Goal: Complete application form

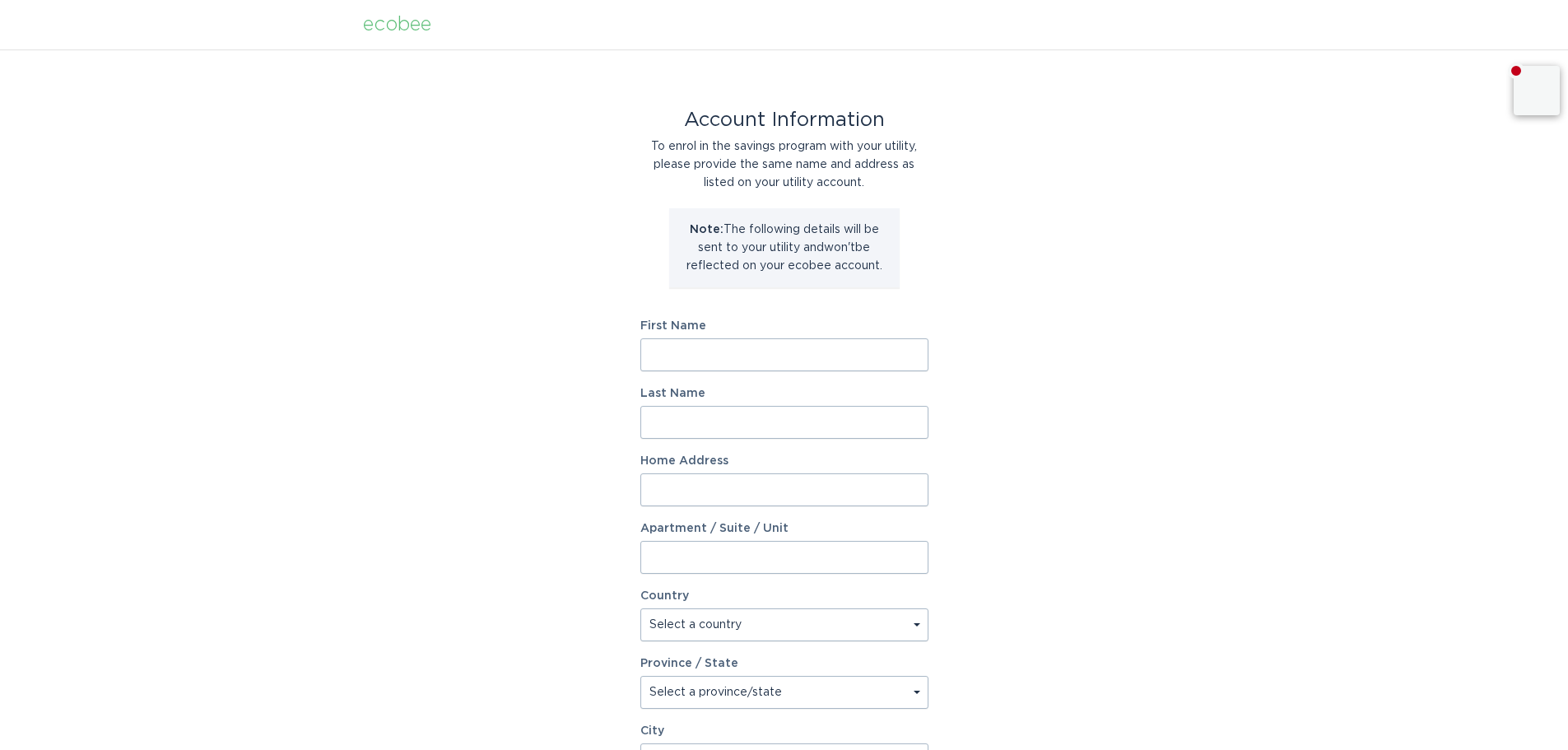
click at [778, 354] on input "First Name" at bounding box center [784, 355] width 288 height 33
type input "Chad"
type input "Jankord"
type input "1320 Torrens Dr"
select select "US"
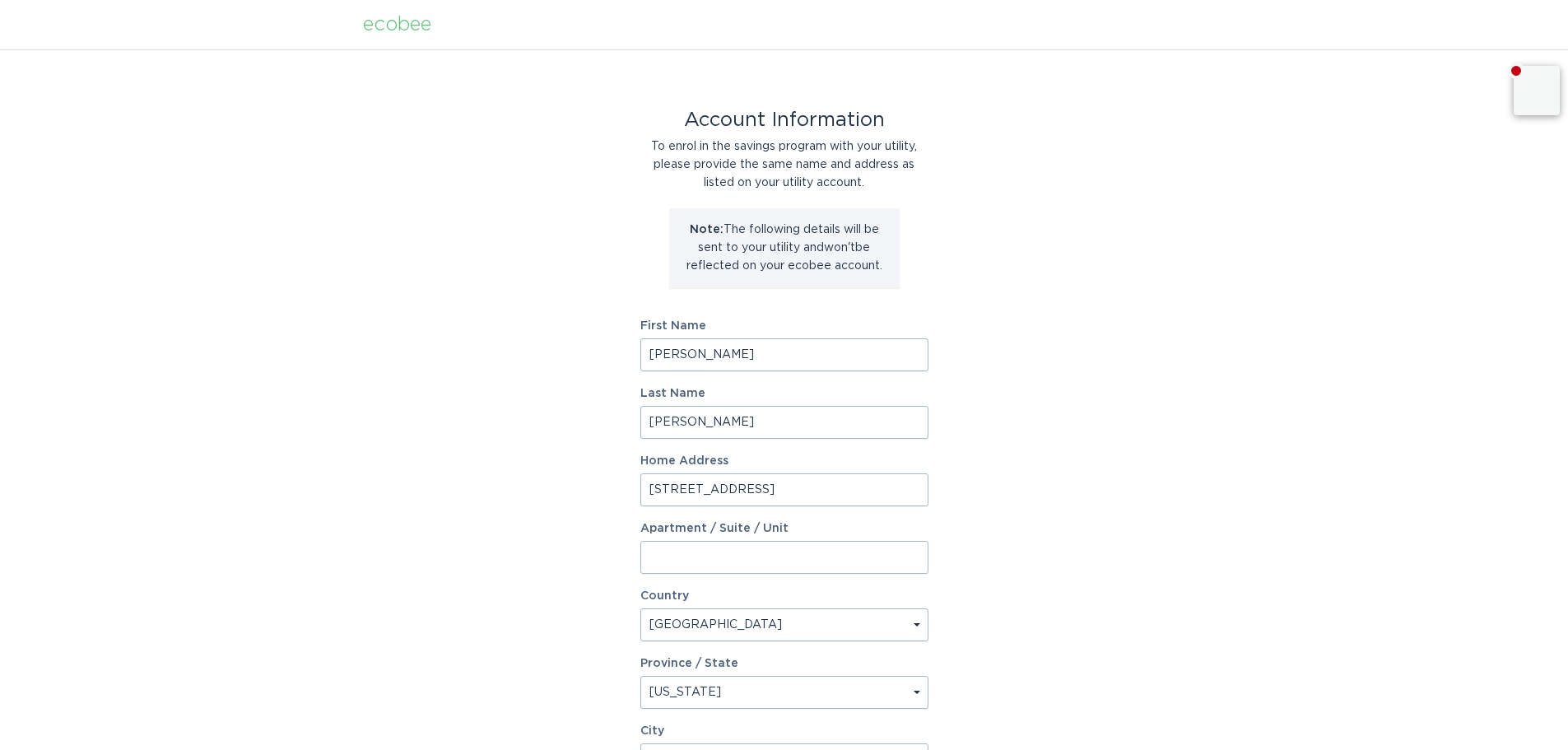
select select "NC"
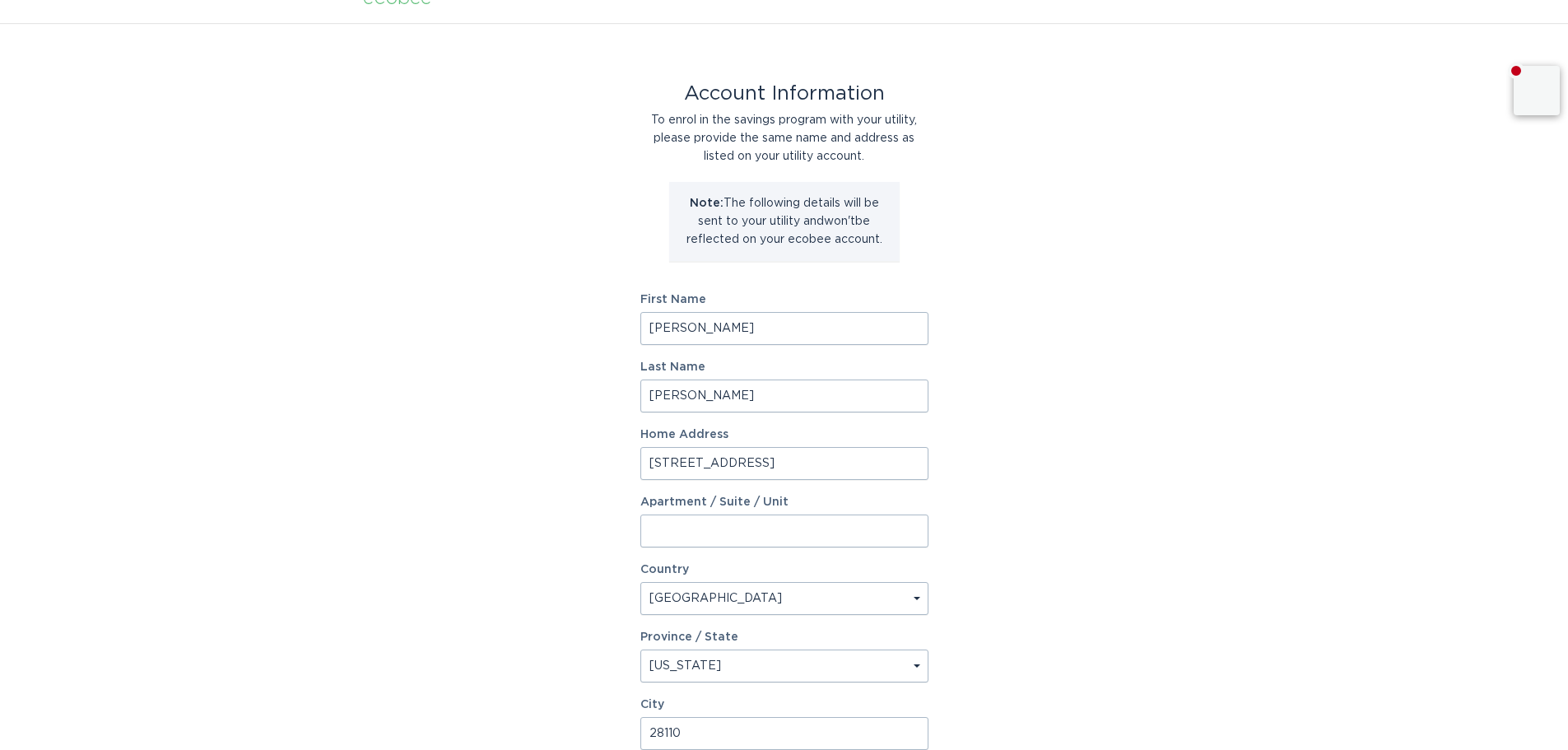
scroll to position [252, 0]
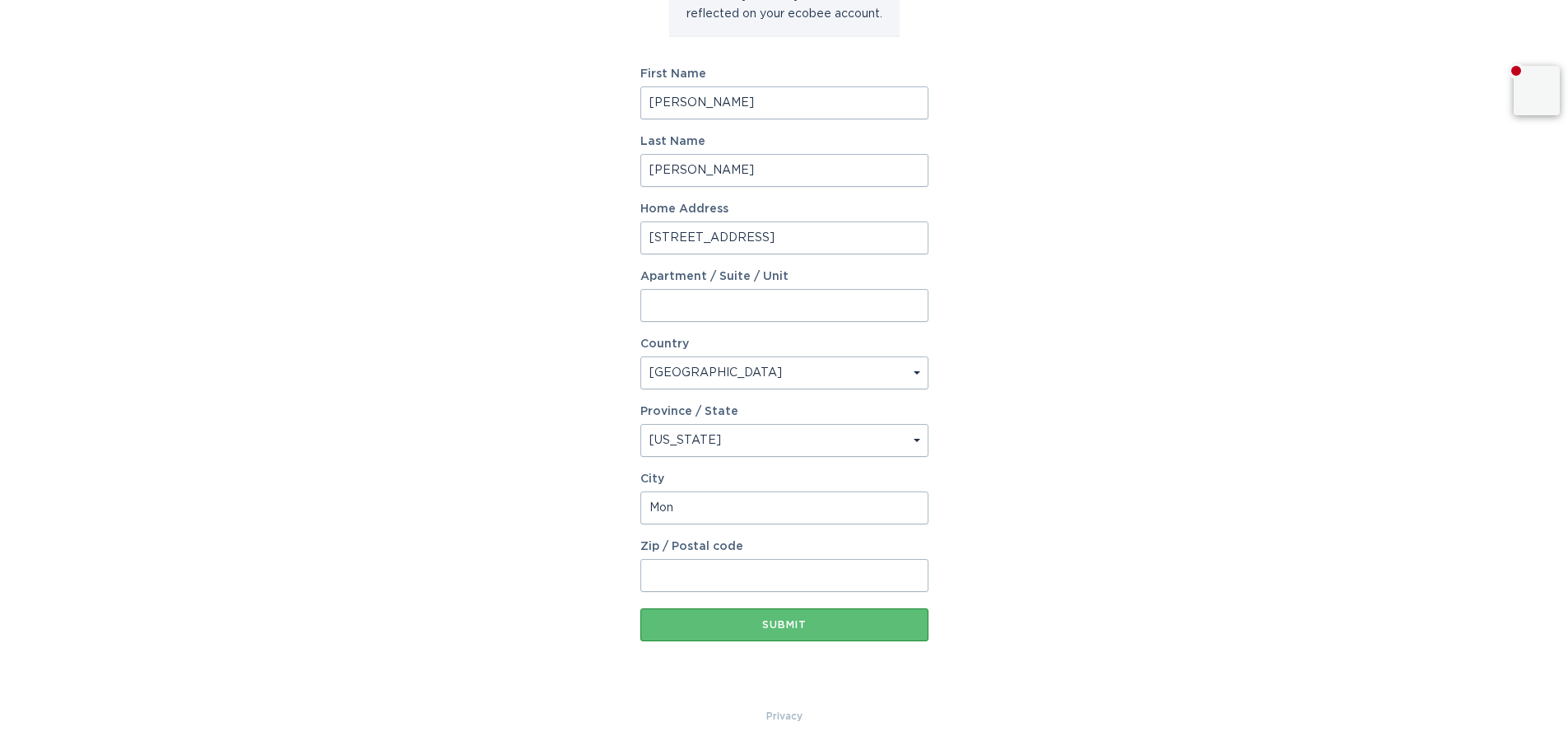
type input "Monroe"
type input "28110"
click at [810, 632] on button "Submit" at bounding box center [784, 625] width 288 height 33
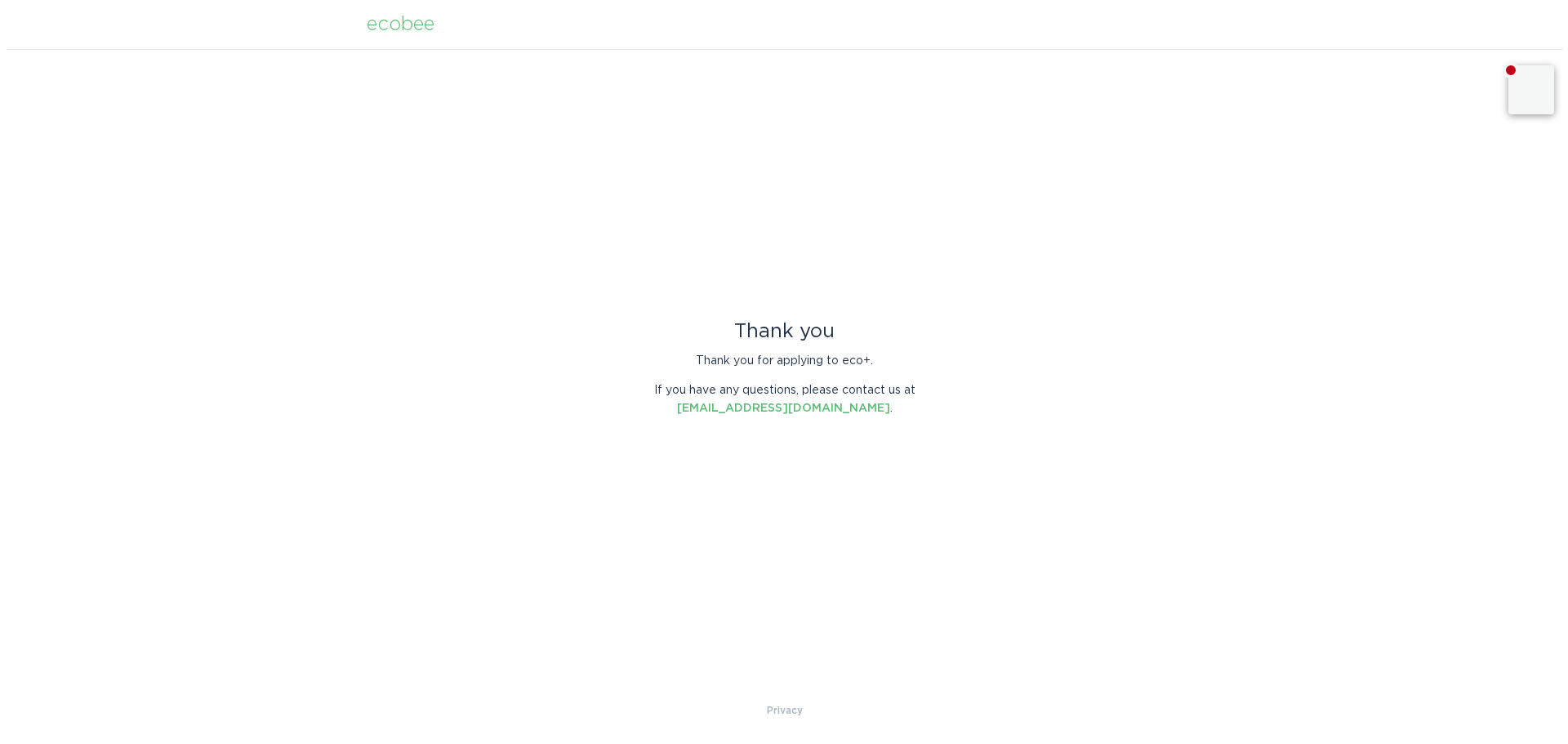
scroll to position [0, 0]
